Goal: Communication & Community: Answer question/provide support

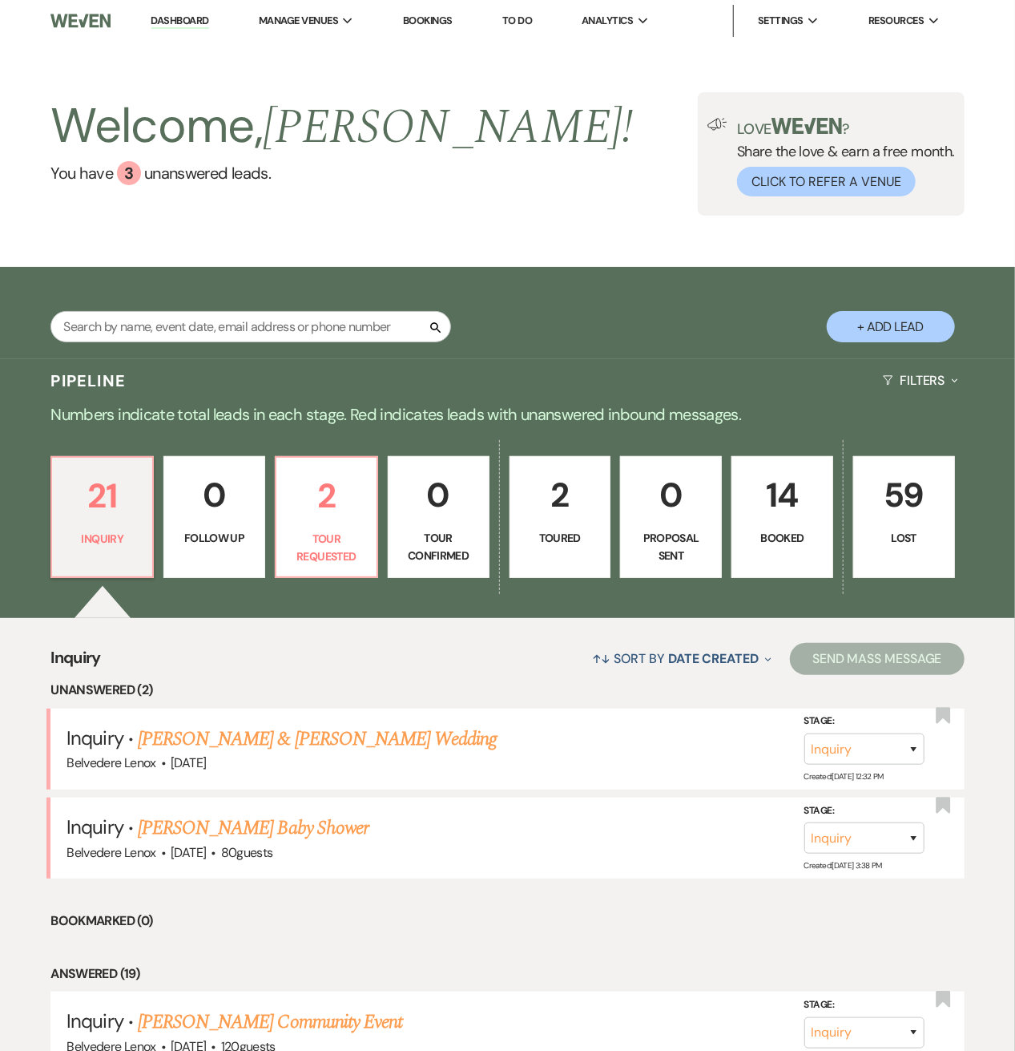
click at [765, 515] on p "14" at bounding box center [782, 495] width 81 height 54
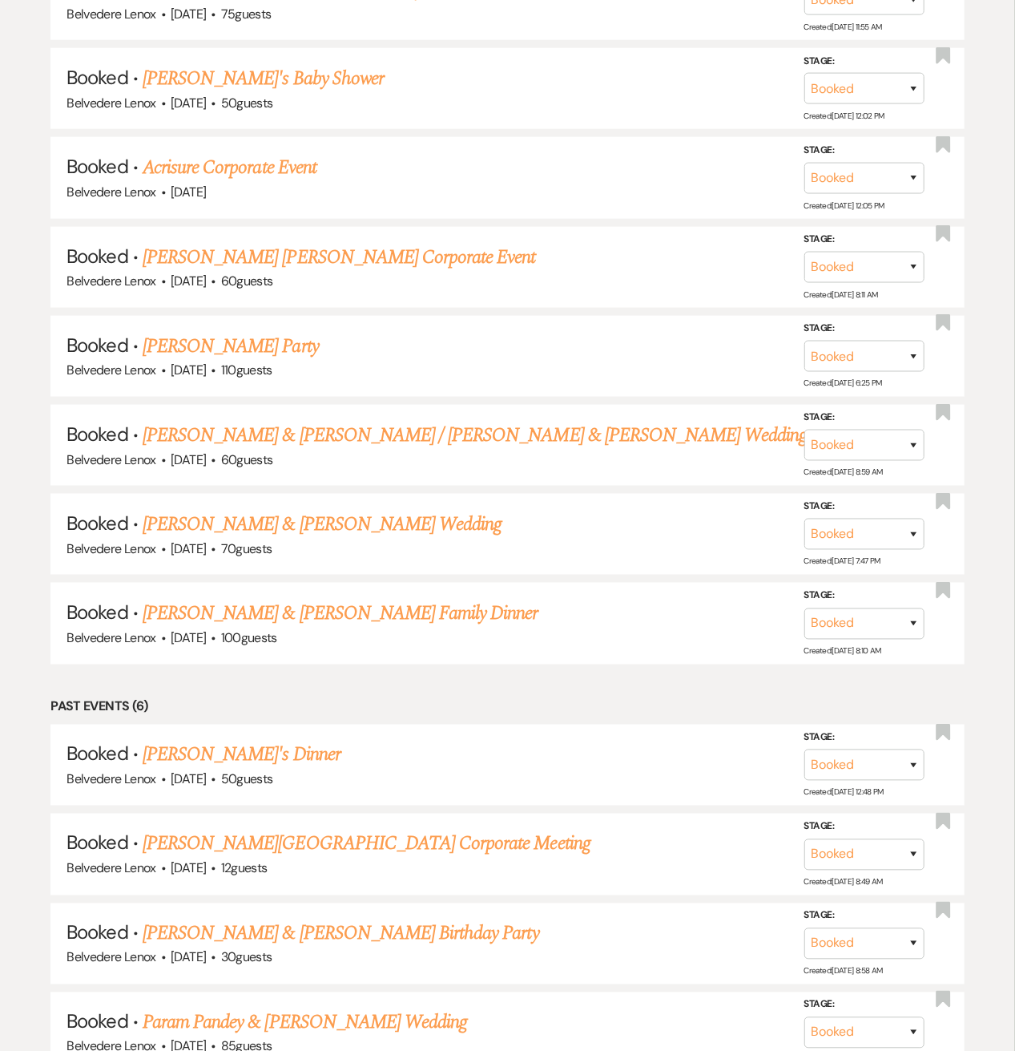
scroll to position [641, 0]
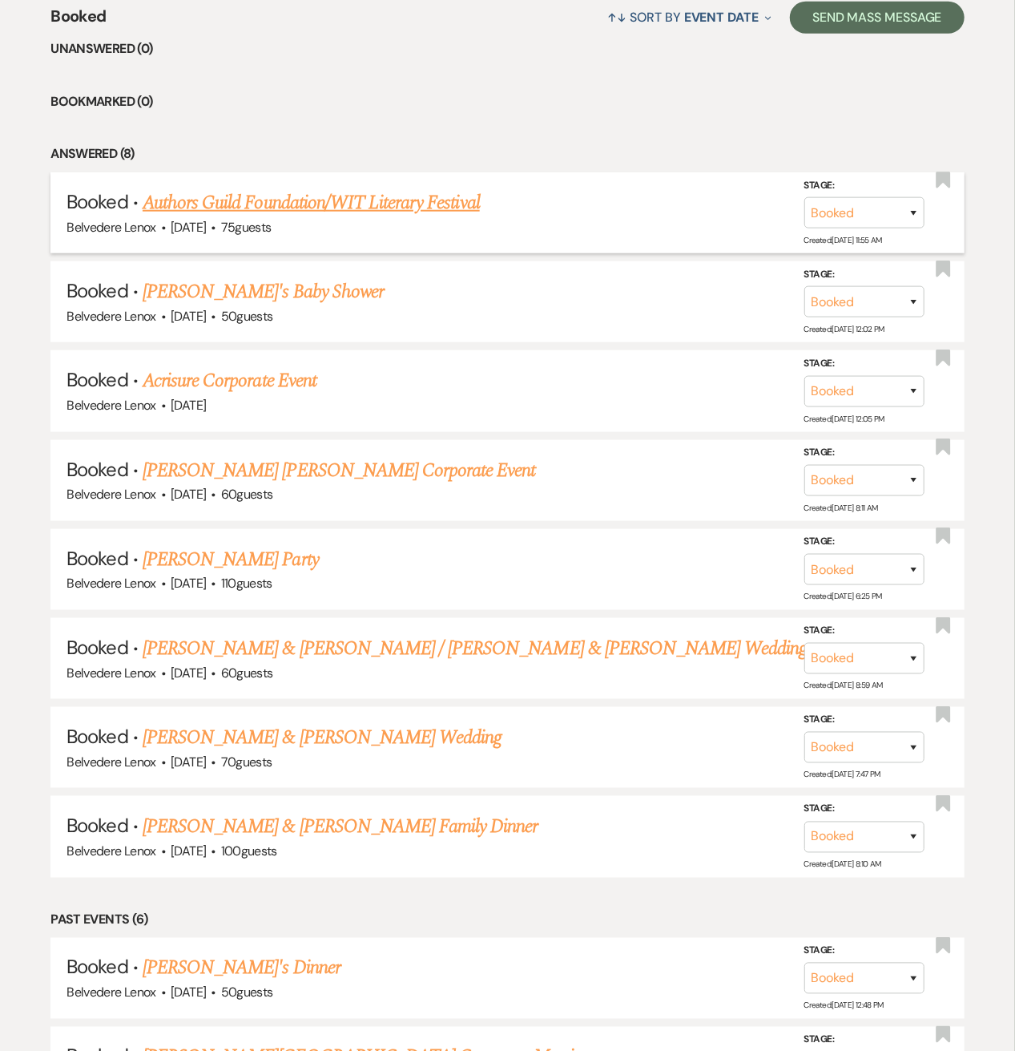
click at [244, 208] on link "Authors Guild Foundation/WIT Literary Festival" at bounding box center [311, 202] width 337 height 29
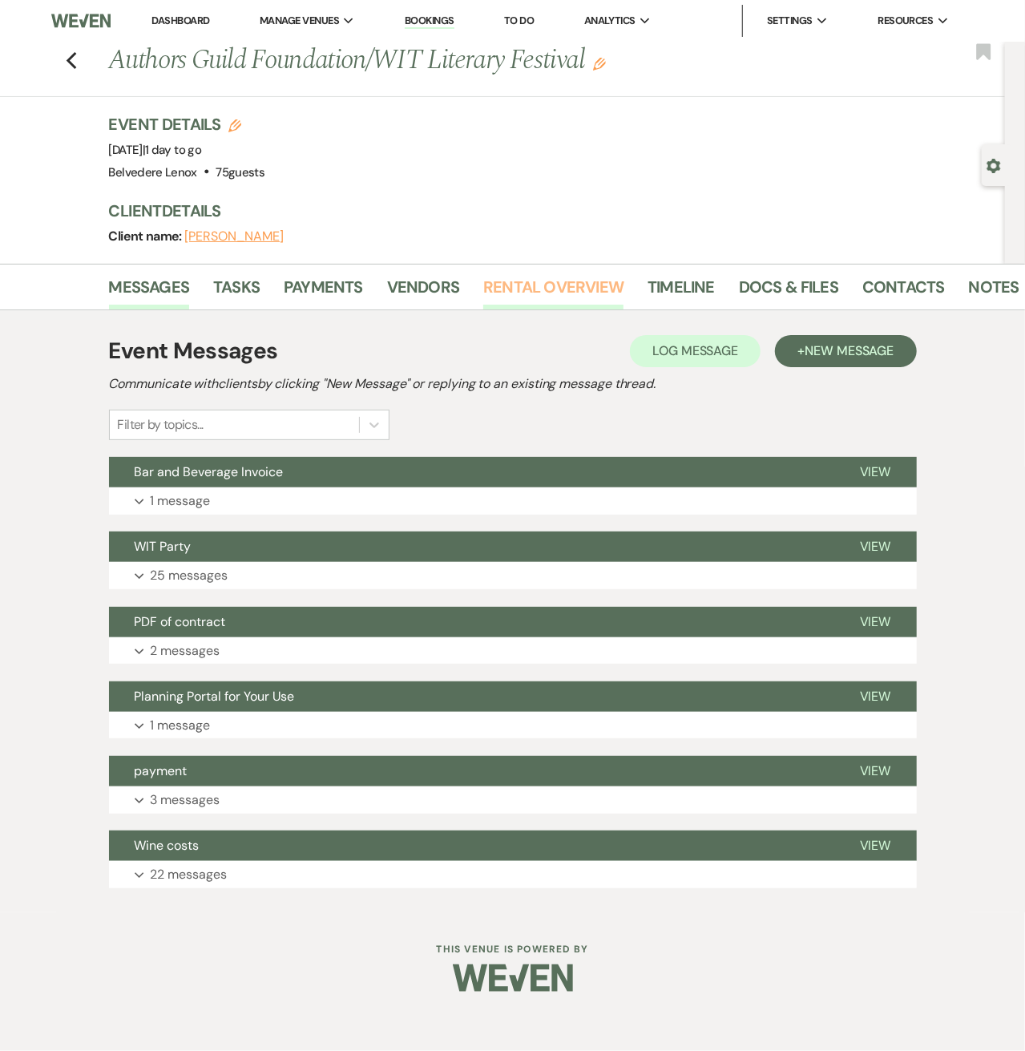
click at [539, 291] on link "Rental Overview" at bounding box center [553, 291] width 140 height 35
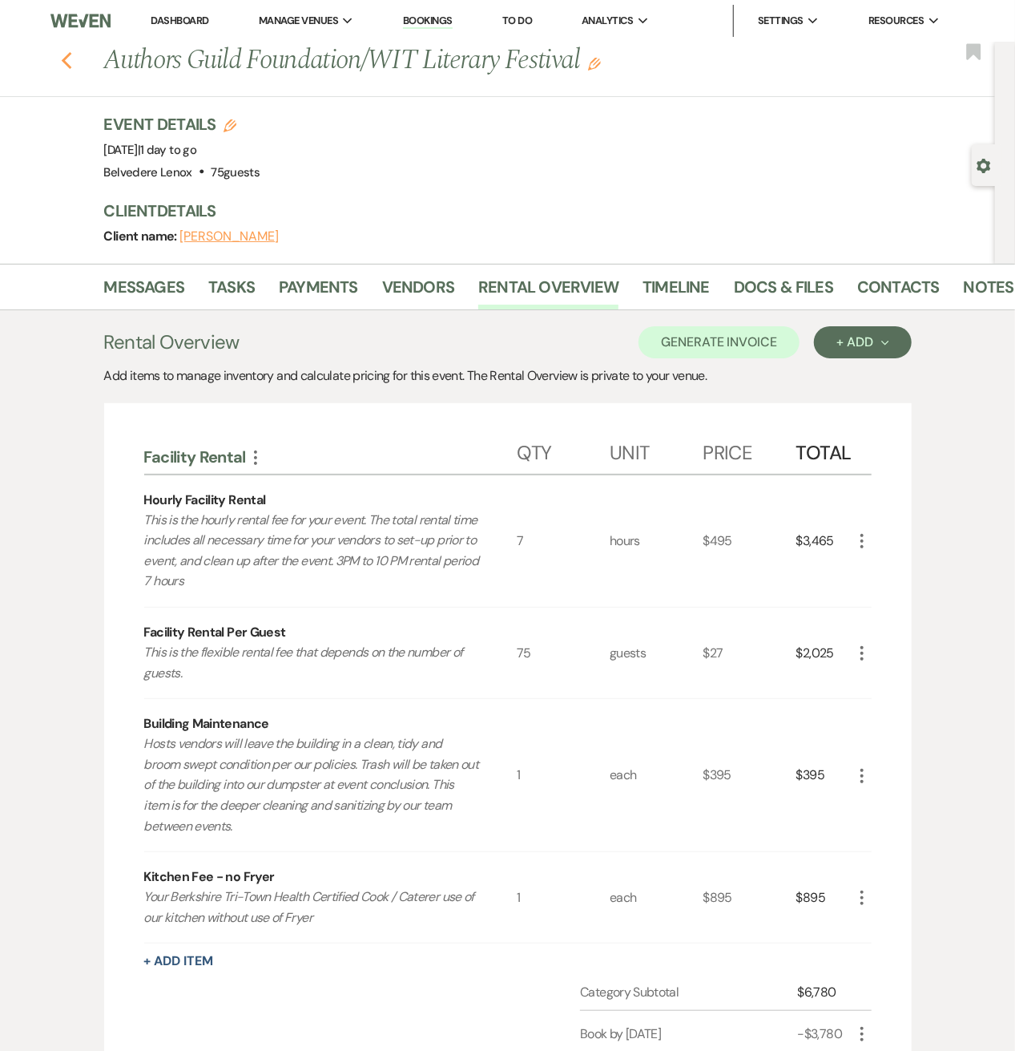
click at [73, 66] on icon "Previous" at bounding box center [67, 60] width 12 height 19
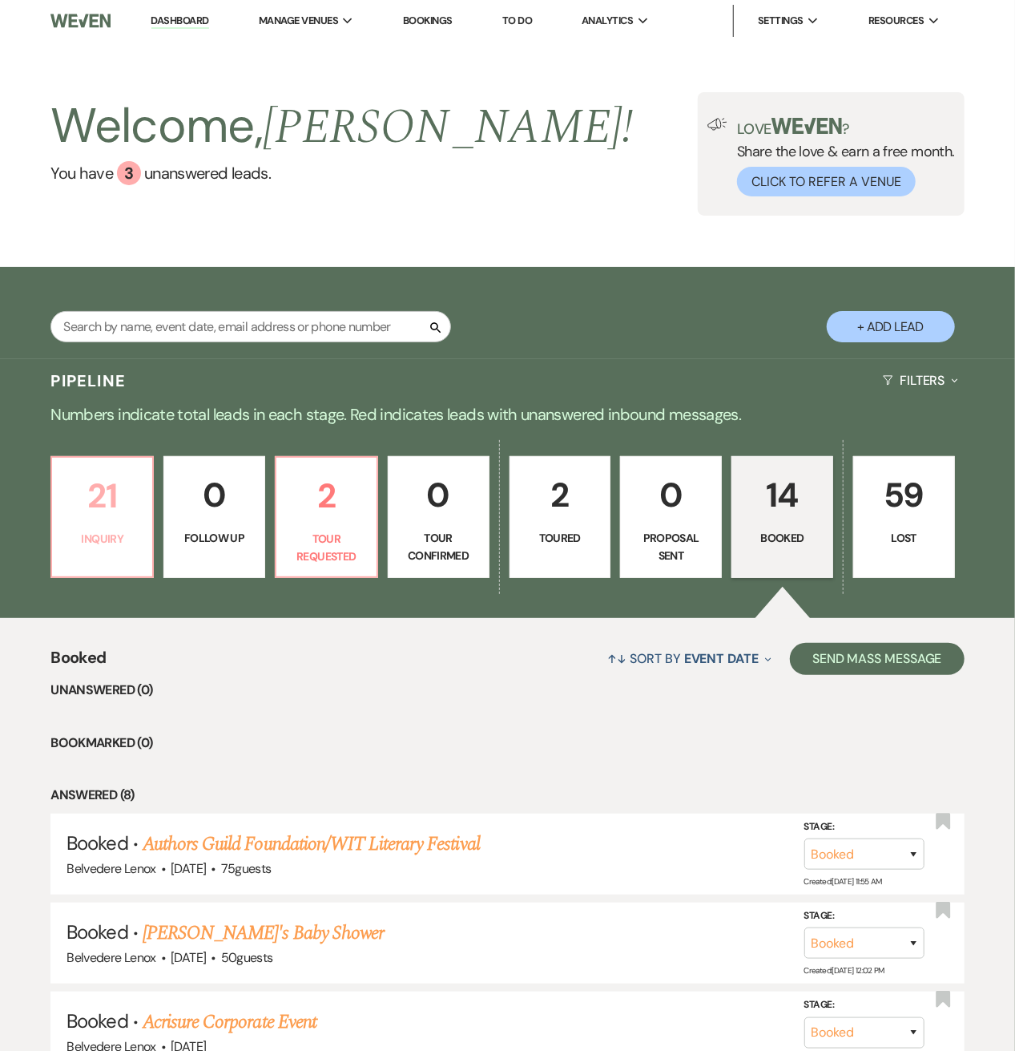
click at [143, 539] on p "Inquiry" at bounding box center [102, 539] width 81 height 18
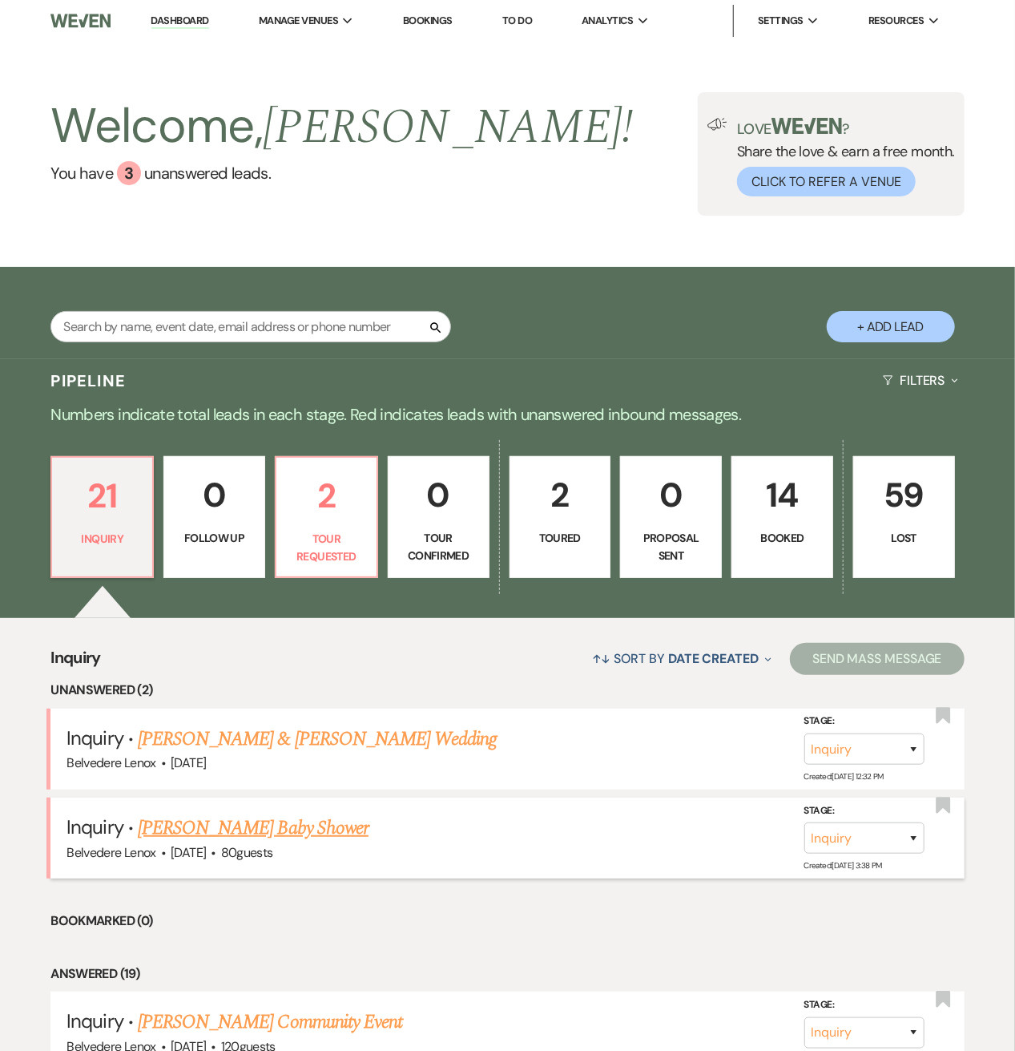
click at [267, 813] on link "[PERSON_NAME] Baby Shower" at bounding box center [253, 827] width 231 height 29
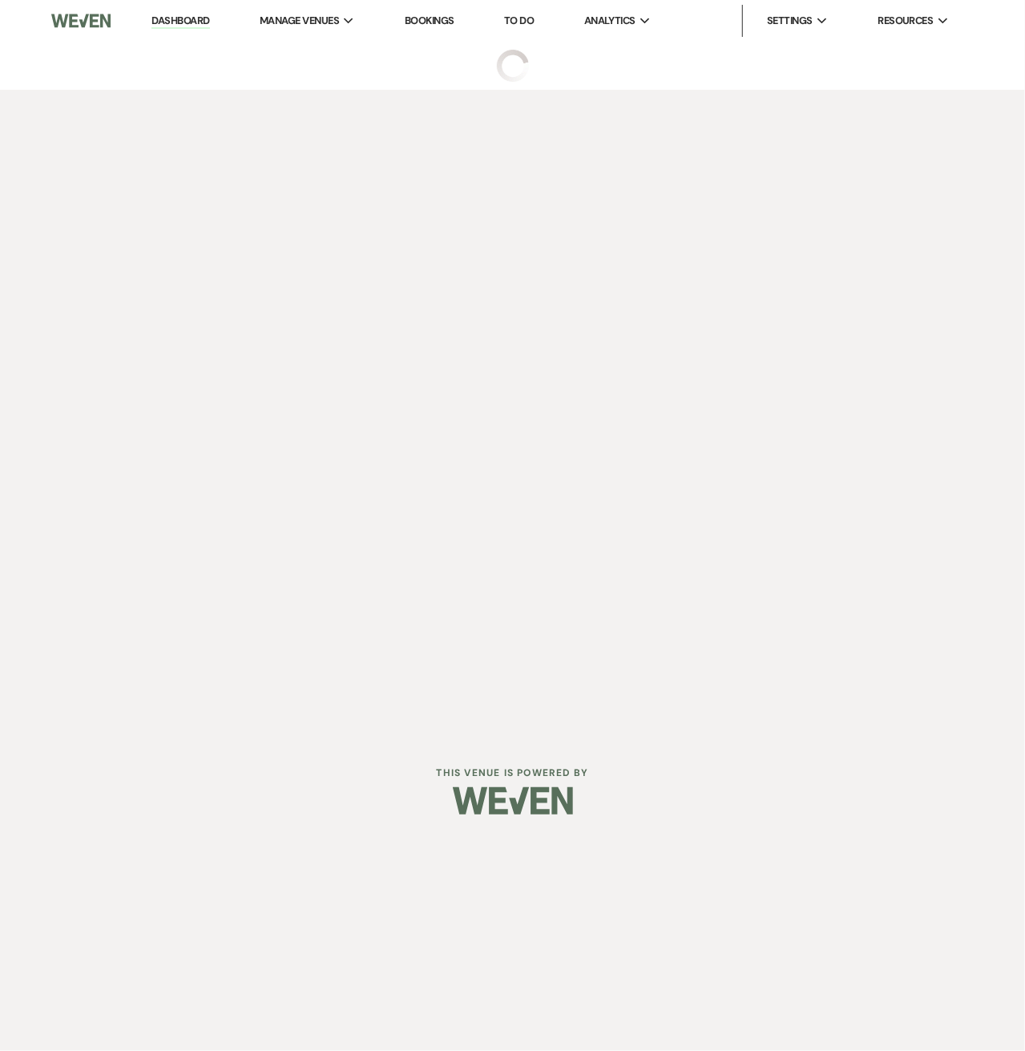
select select "5"
select select "3"
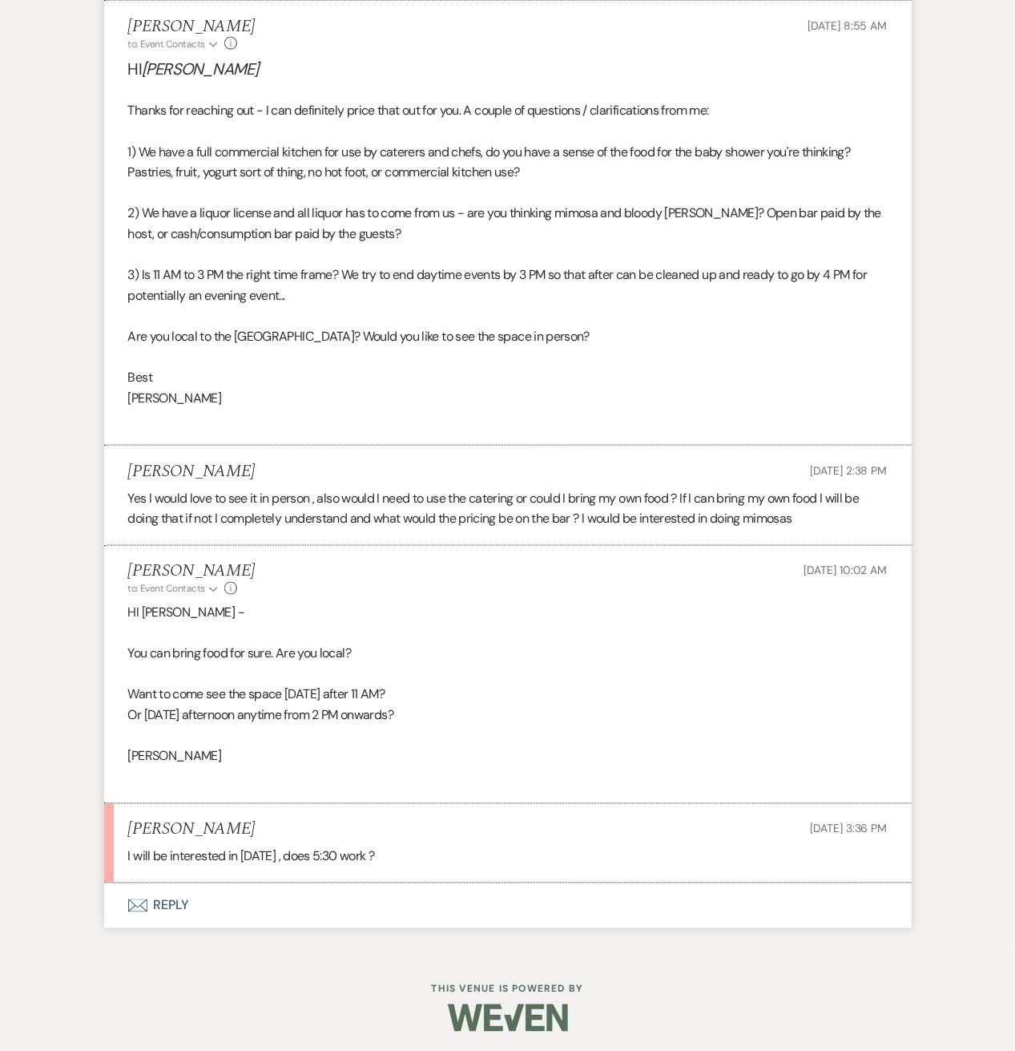
scroll to position [954, 0]
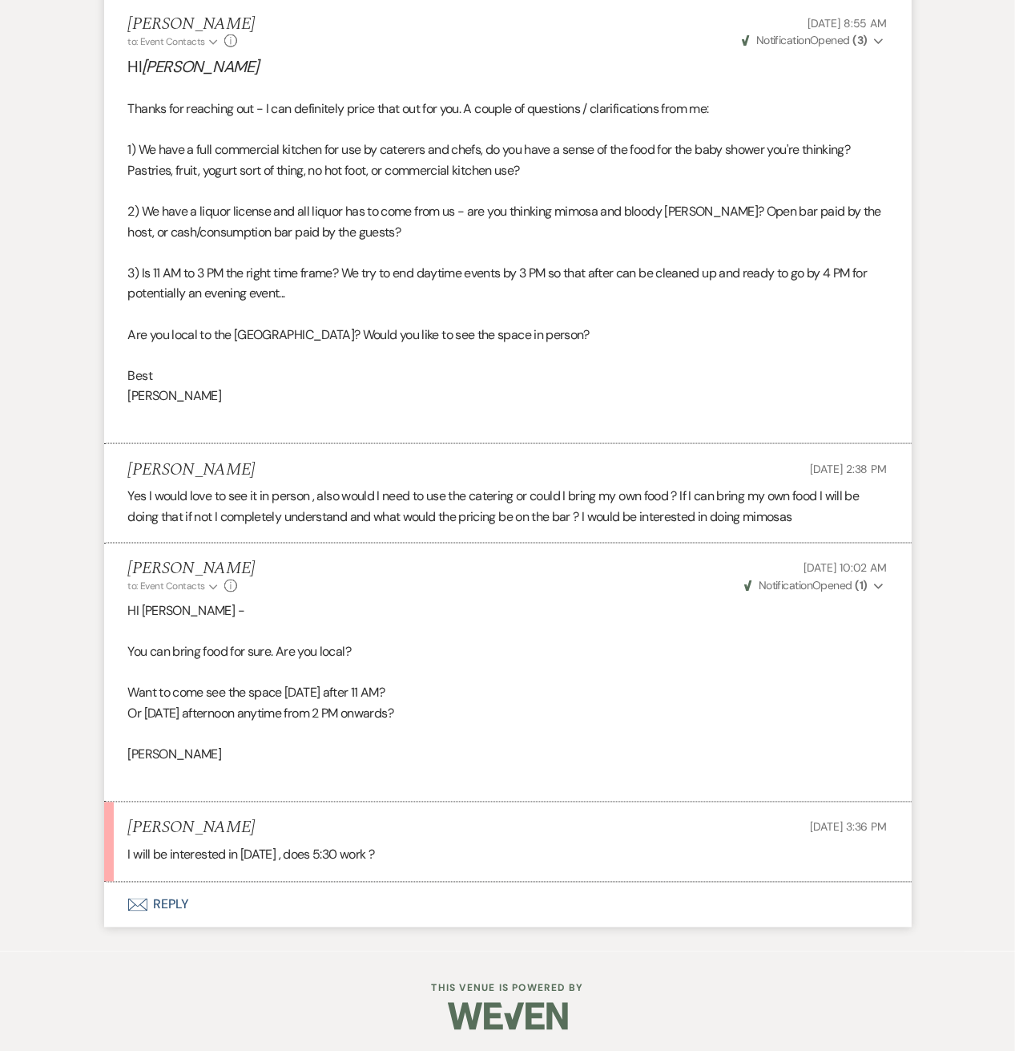
click at [183, 902] on button "Envelope Reply" at bounding box center [508, 904] width 808 height 45
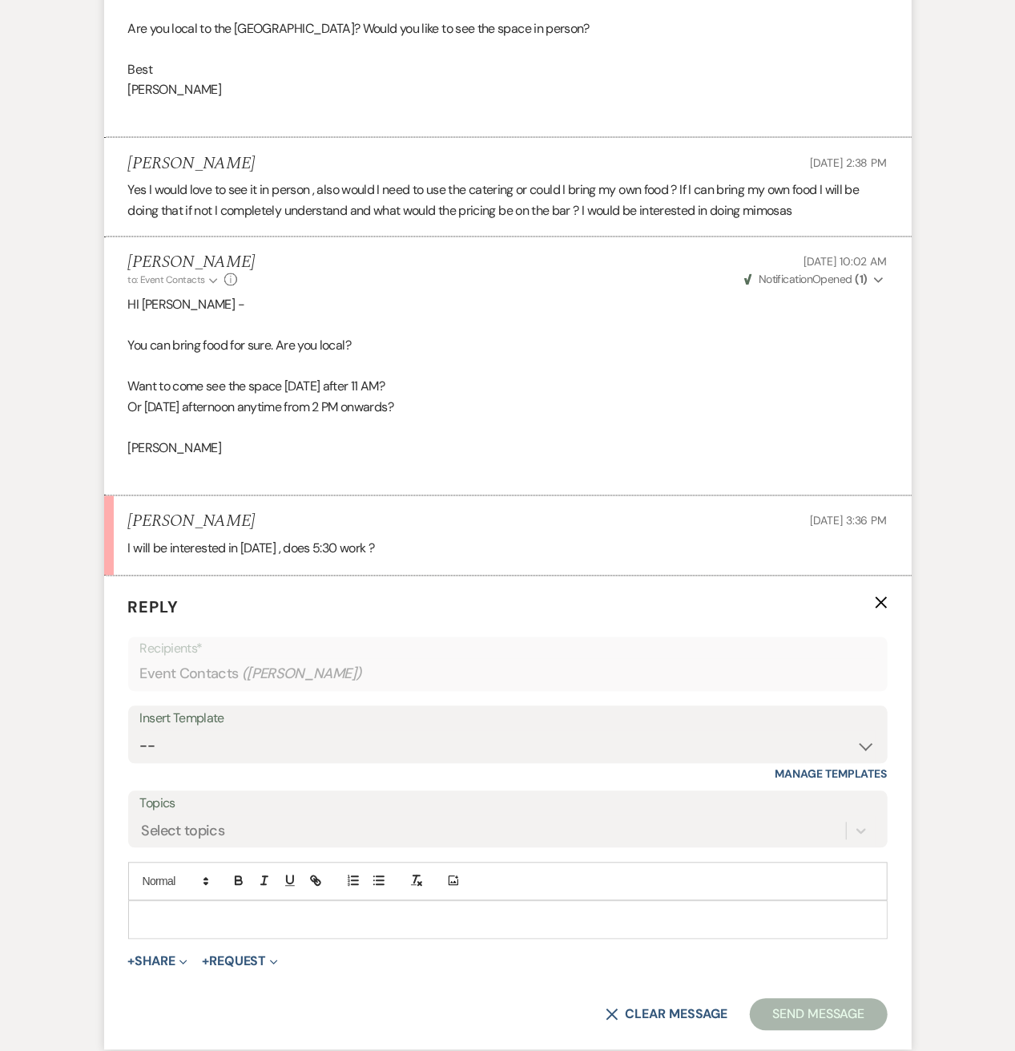
scroll to position [1261, 0]
click at [189, 923] on p at bounding box center [508, 919] width 734 height 18
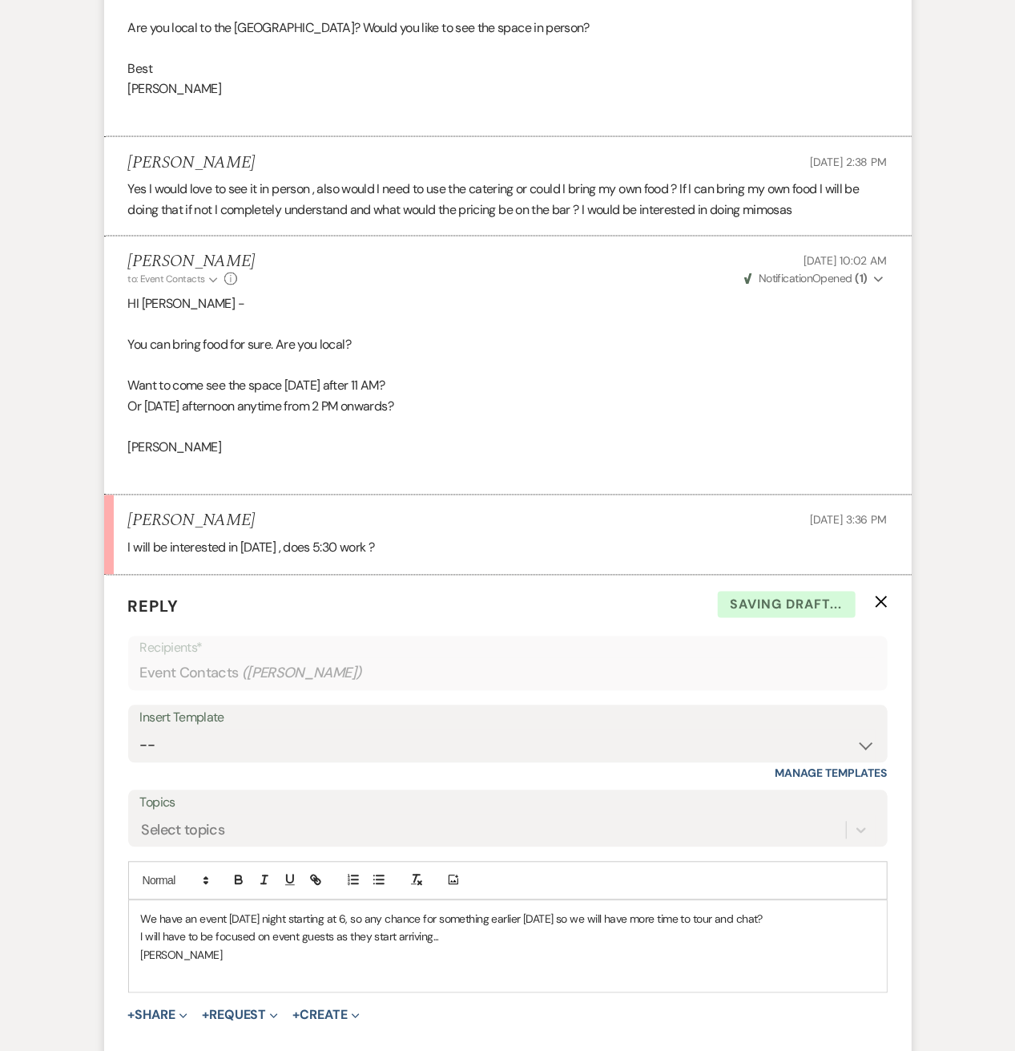
scroll to position [1457, 0]
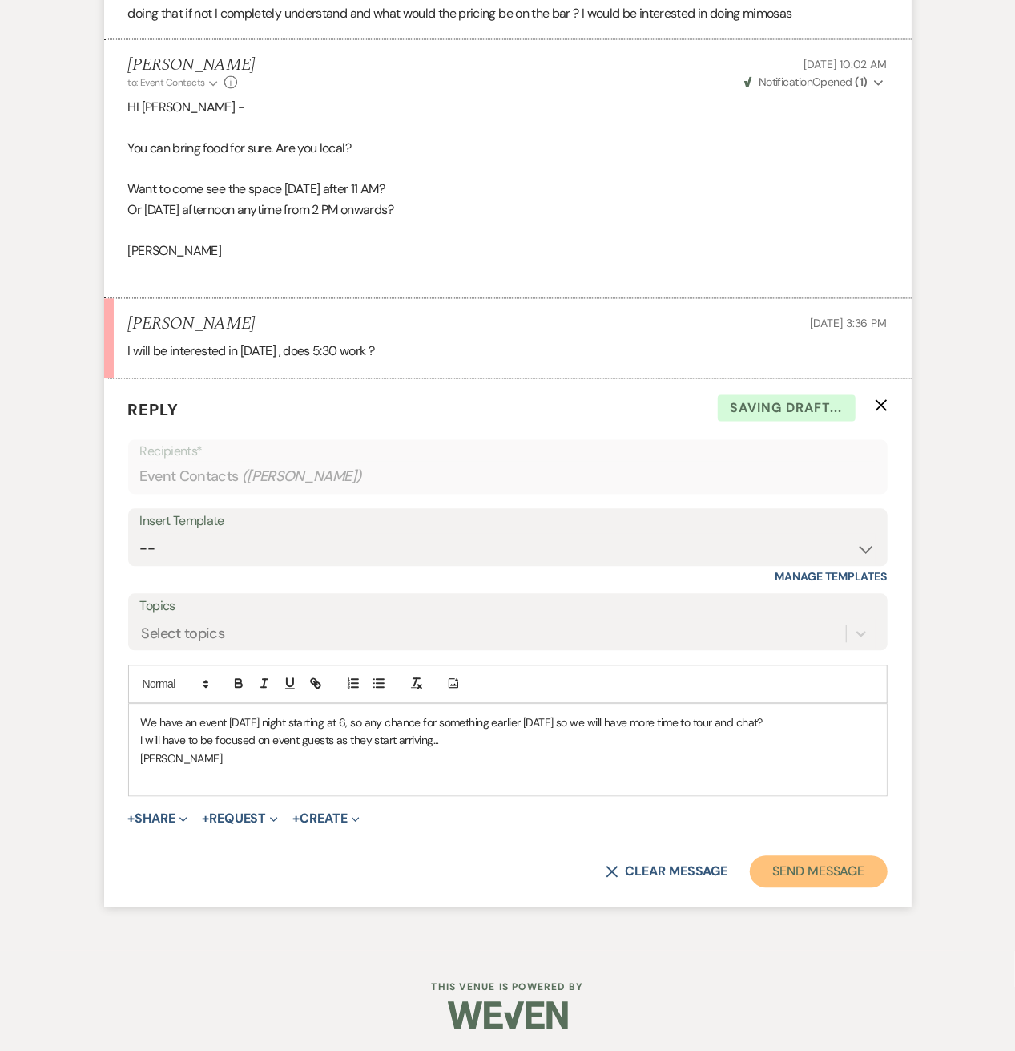
click at [877, 870] on button "Send Message" at bounding box center [818, 872] width 137 height 32
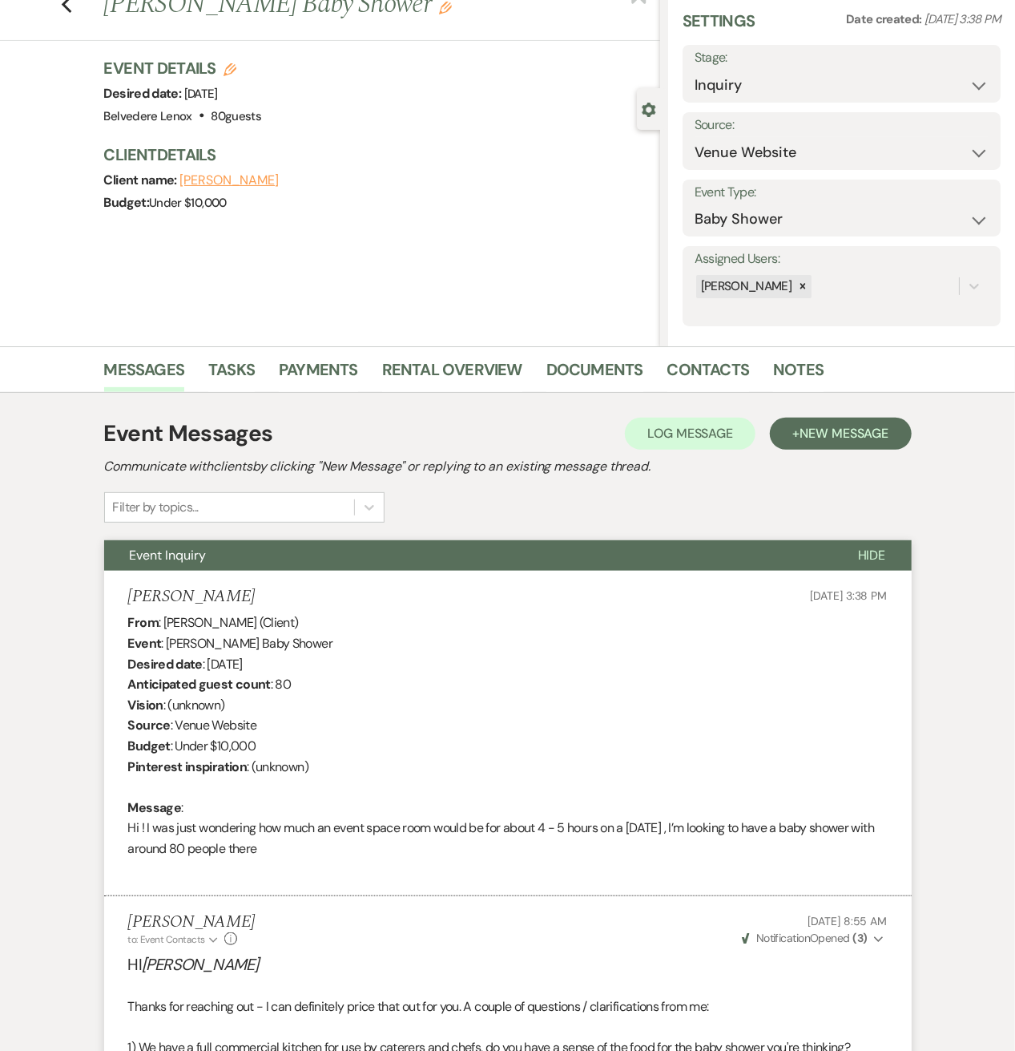
scroll to position [0, 0]
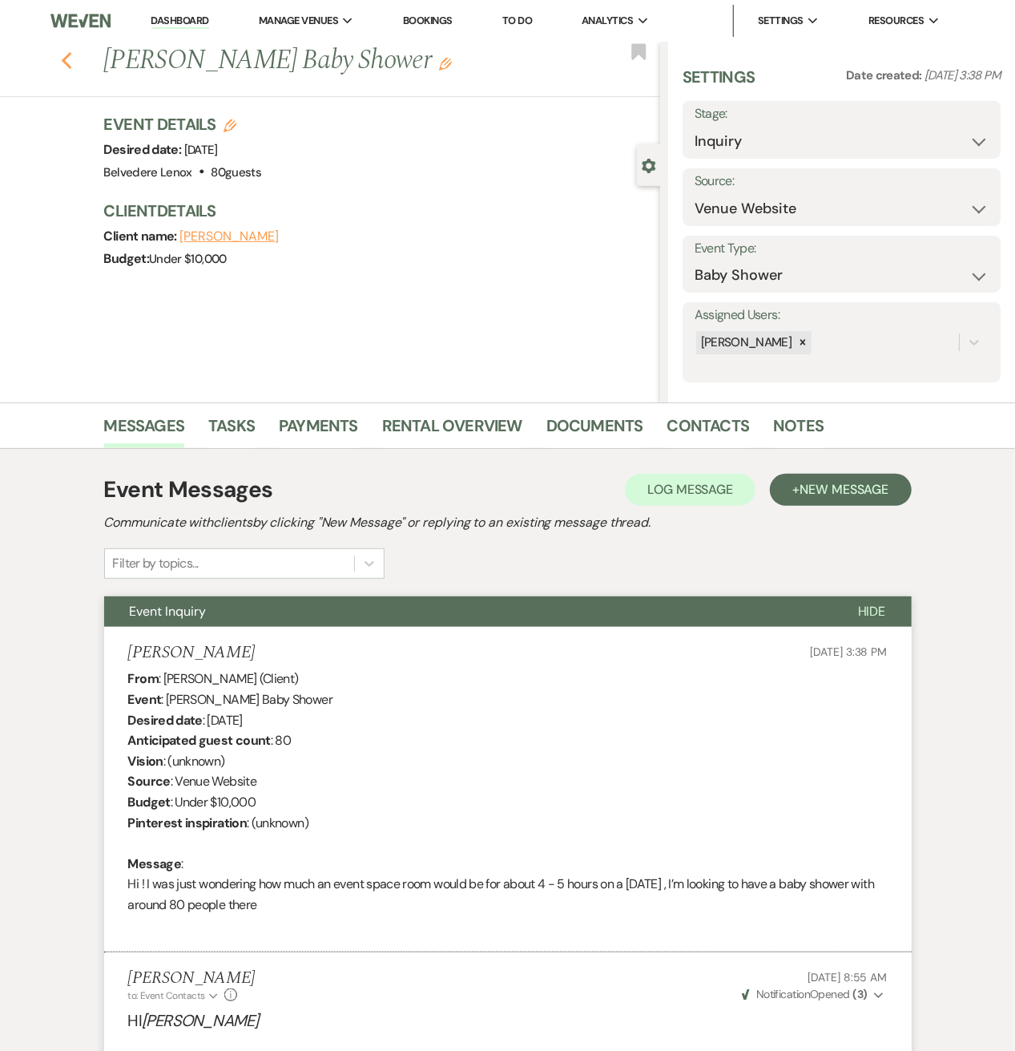
click at [71, 68] on use "button" at bounding box center [66, 61] width 10 height 18
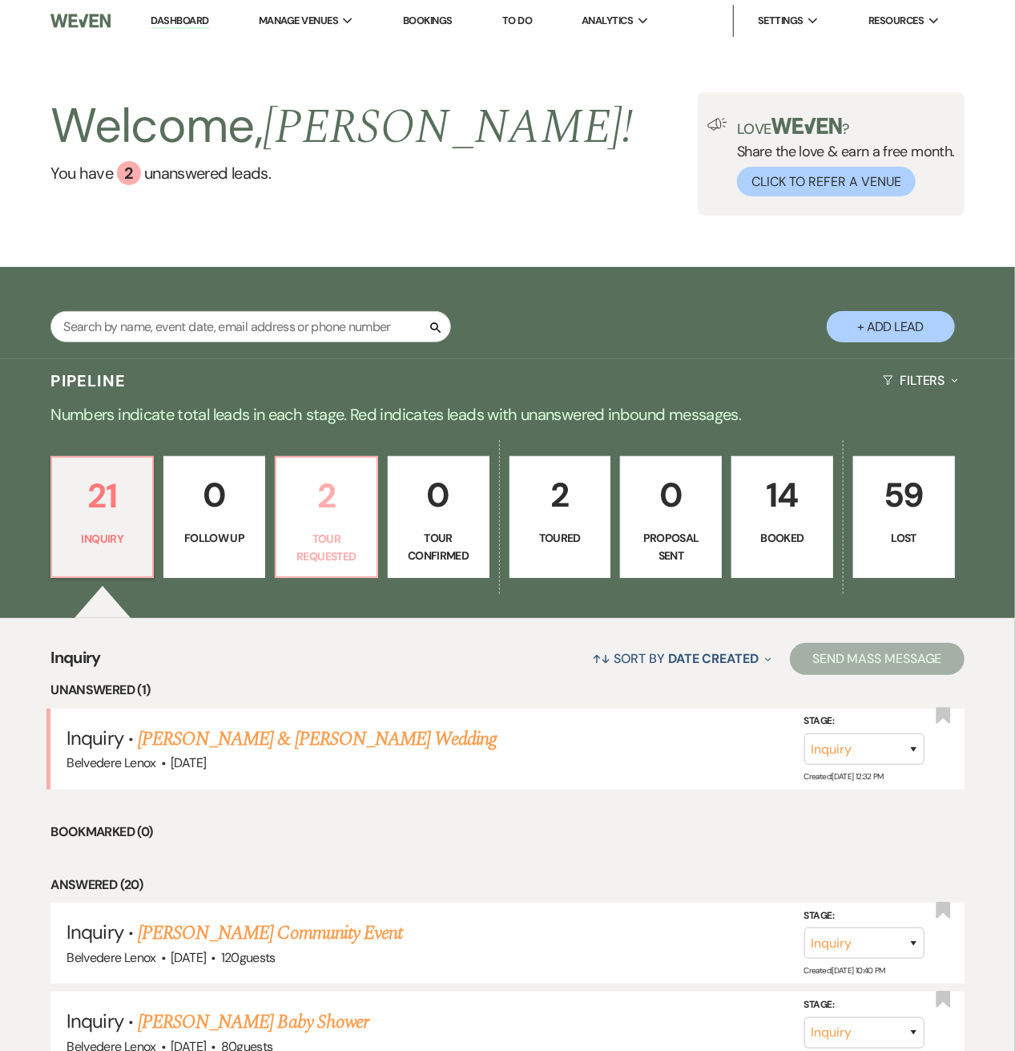
click at [343, 507] on p "2" at bounding box center [326, 496] width 81 height 54
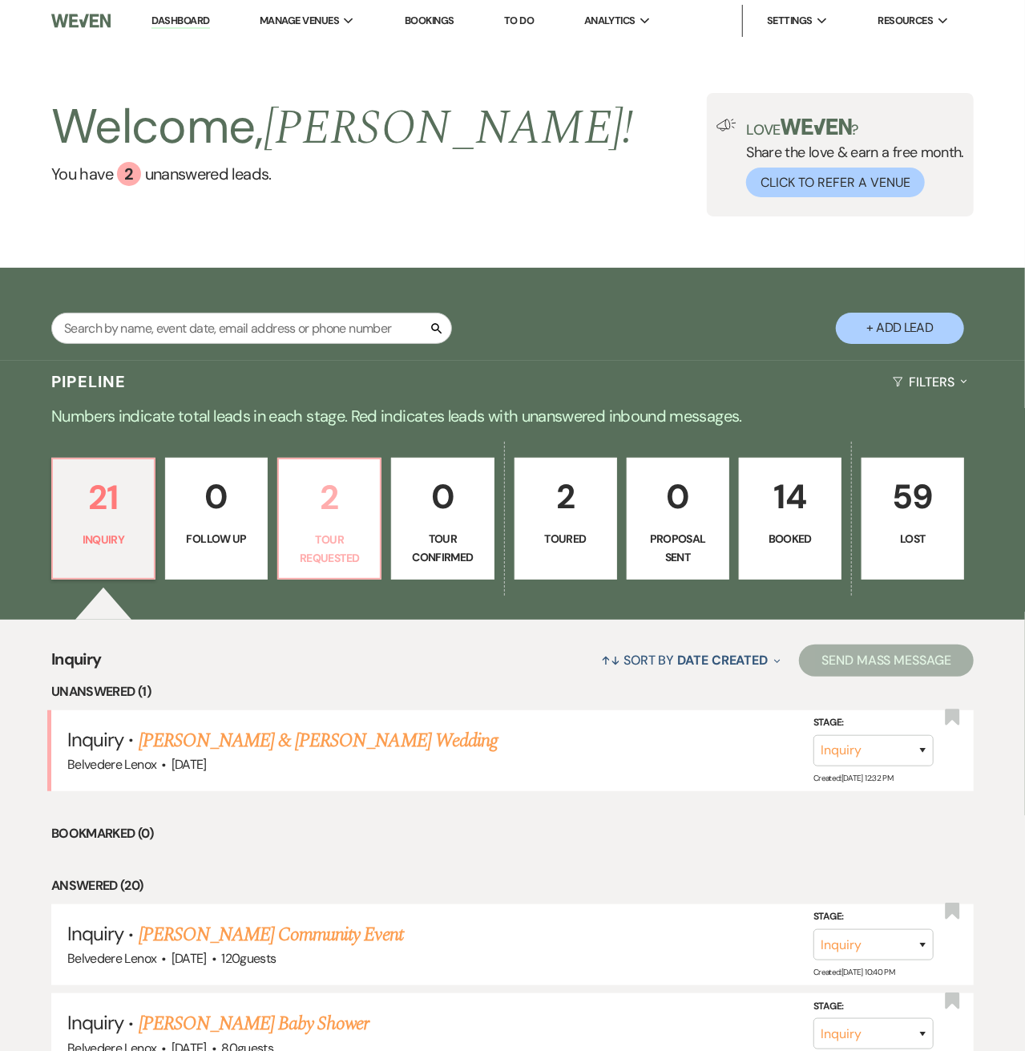
select select "2"
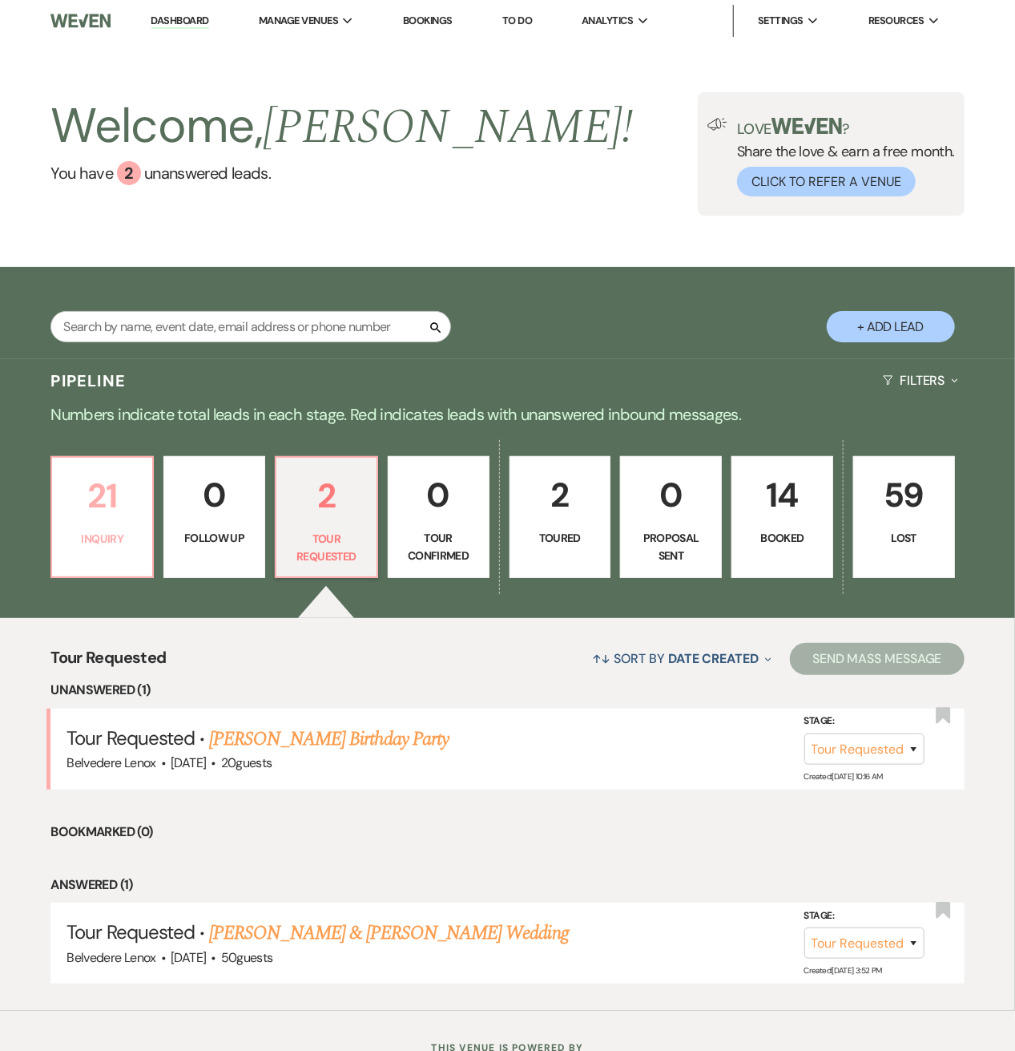
click at [99, 517] on p "21" at bounding box center [102, 496] width 81 height 54
